Goal: Entertainment & Leisure: Consume media (video, audio)

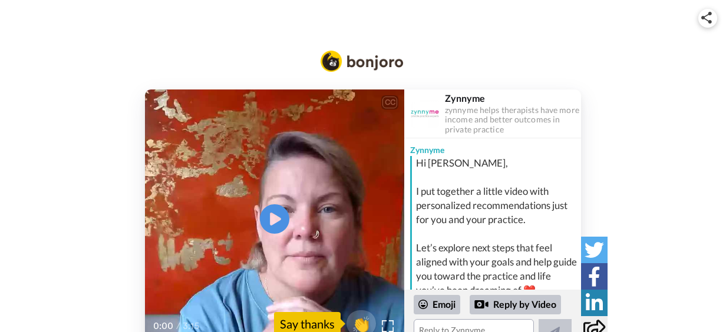
click at [271, 222] on icon "Play/Pause" at bounding box center [274, 219] width 29 height 53
click at [510, 228] on div "Hi [PERSON_NAME], I put together a little video with personalized recommendatio…" at bounding box center [497, 226] width 162 height 141
click at [283, 222] on icon at bounding box center [274, 219] width 29 height 29
click at [282, 246] on icon "Play/Pause" at bounding box center [274, 219] width 29 height 53
click at [284, 225] on icon at bounding box center [274, 219] width 29 height 29
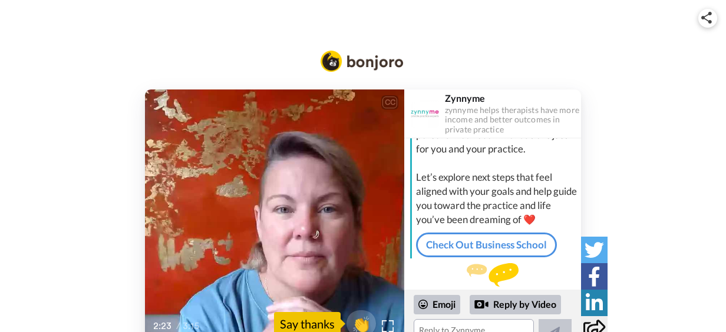
scroll to position [92, 0]
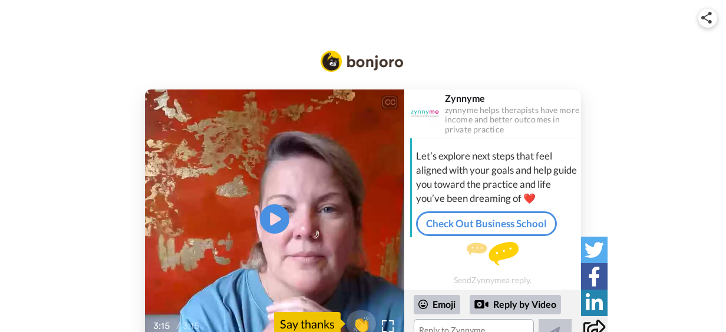
click at [276, 218] on icon "Play/Pause" at bounding box center [274, 219] width 29 height 53
click at [287, 243] on icon "Play/Pause" at bounding box center [274, 219] width 29 height 53
click at [285, 233] on icon "Play/Pause" at bounding box center [274, 219] width 29 height 53
click at [281, 219] on icon "Play/Pause" at bounding box center [274, 219] width 29 height 53
click at [285, 213] on icon at bounding box center [274, 219] width 29 height 29
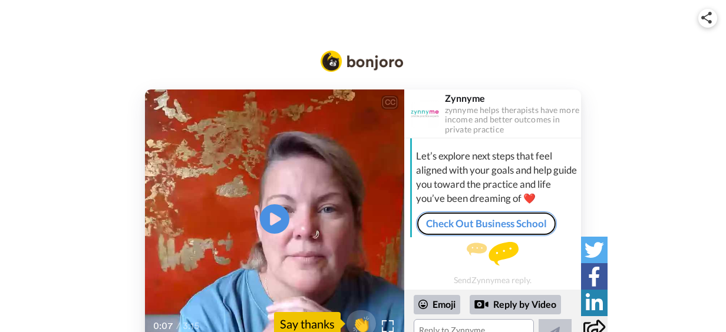
click at [488, 225] on link "Check Out Business School" at bounding box center [486, 224] width 141 height 25
